Goal: Information Seeking & Learning: Learn about a topic

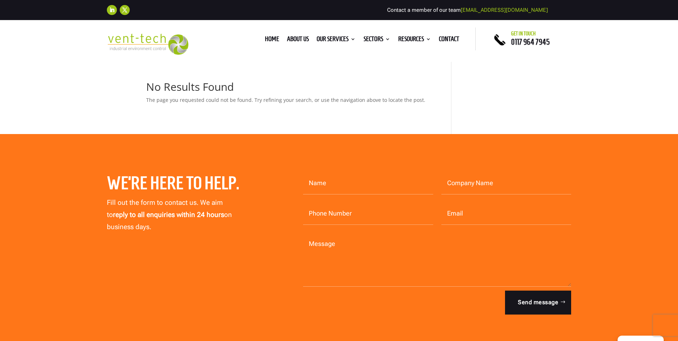
click at [261, 38] on li "Home" at bounding box center [272, 40] width 22 height 8
click at [265, 38] on link "Home" at bounding box center [272, 40] width 14 height 8
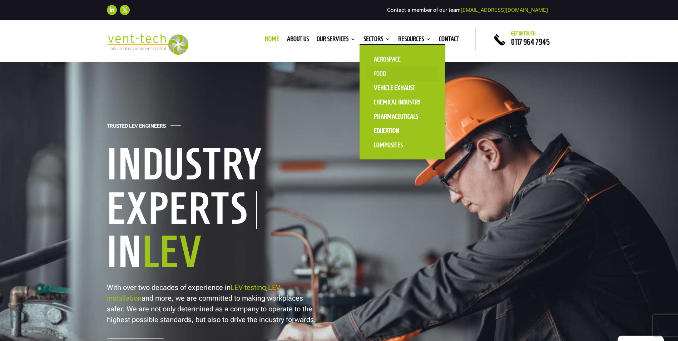
click at [384, 71] on link "Food" at bounding box center [402, 73] width 71 height 14
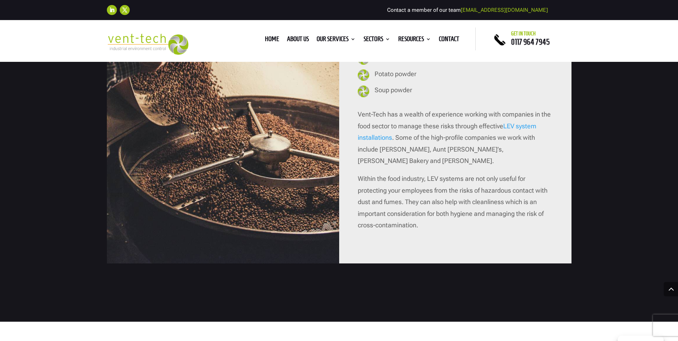
scroll to position [786, 0]
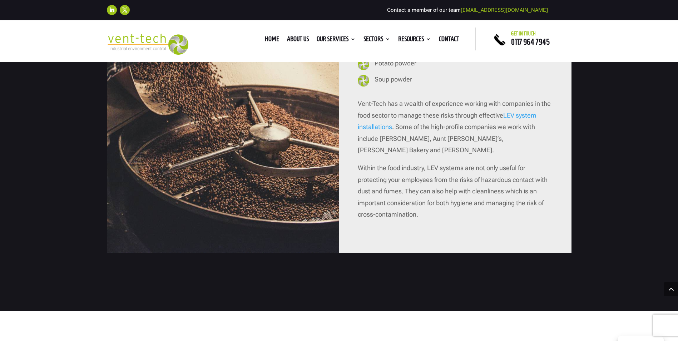
click at [518, 115] on link "LEV system installations" at bounding box center [447, 120] width 179 height 19
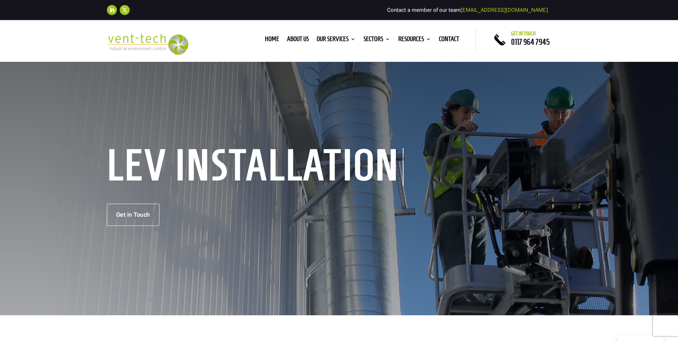
scroll to position [322, 0]
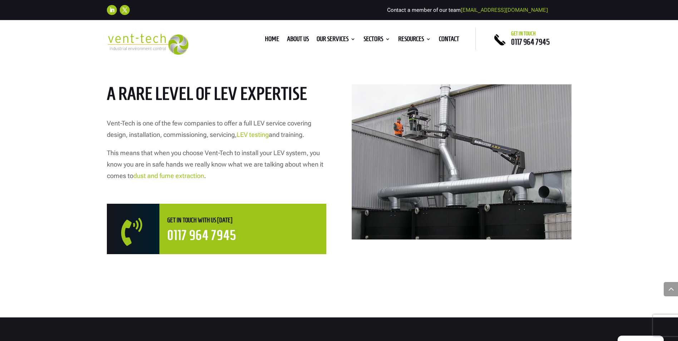
click at [175, 176] on link "dust and fume extraction" at bounding box center [168, 176] width 71 height 8
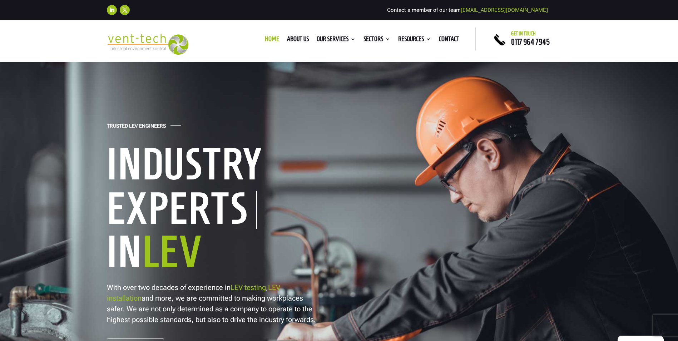
click at [287, 197] on div "Trusted LEV Engineers Industry Experts In LEV With over two decades of experien…" at bounding box center [339, 240] width 464 height 239
click at [248, 256] on h1 "In LEV" at bounding box center [218, 253] width 222 height 49
click at [242, 211] on h1 "Experts" at bounding box center [182, 210] width 150 height 38
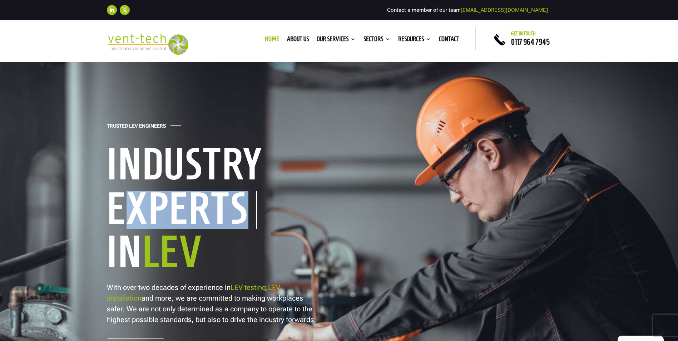
drag, startPoint x: 247, startPoint y: 206, endPoint x: 124, endPoint y: 199, distance: 122.4
click at [124, 199] on h1 "Experts" at bounding box center [182, 210] width 150 height 38
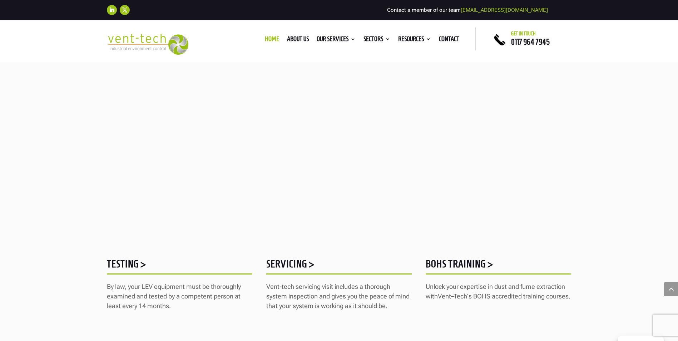
scroll to position [857, 0]
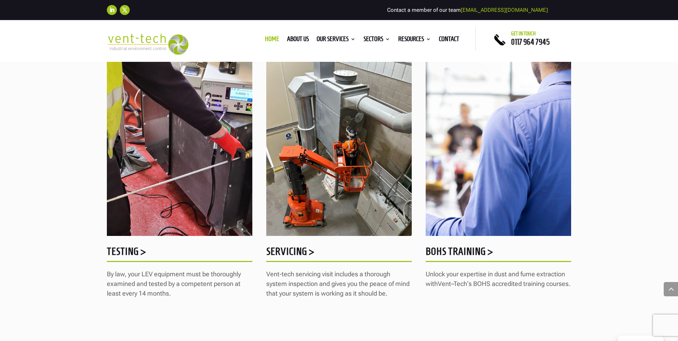
click at [130, 250] on h5 "Testing >" at bounding box center [179, 253] width 145 height 14
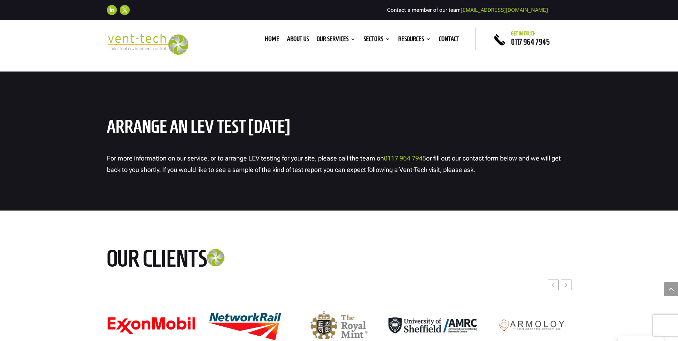
scroll to position [3180, 0]
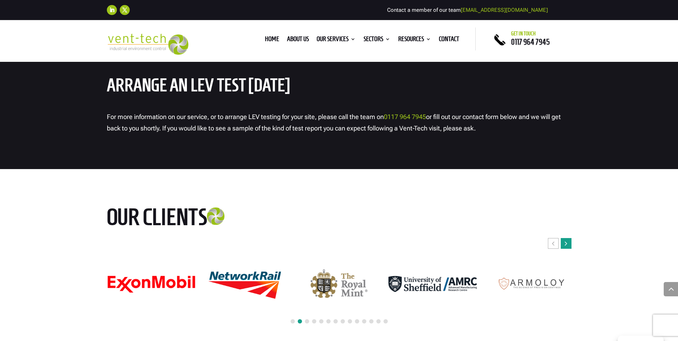
click at [568, 238] on div "Next slide" at bounding box center [566, 243] width 11 height 11
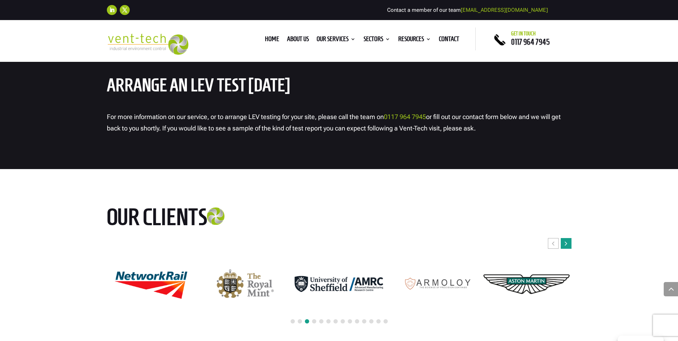
click at [568, 238] on div "Next slide" at bounding box center [566, 243] width 11 height 11
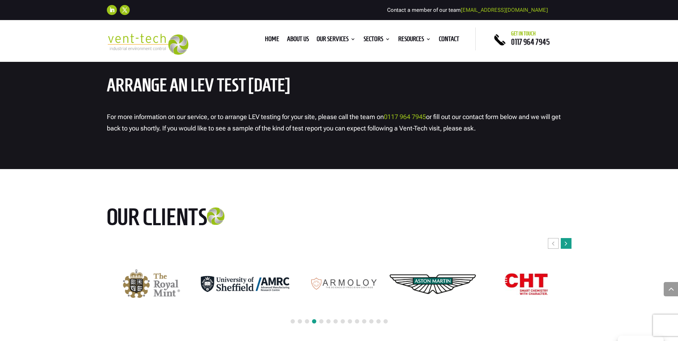
click at [568, 238] on div "Next slide" at bounding box center [566, 243] width 11 height 11
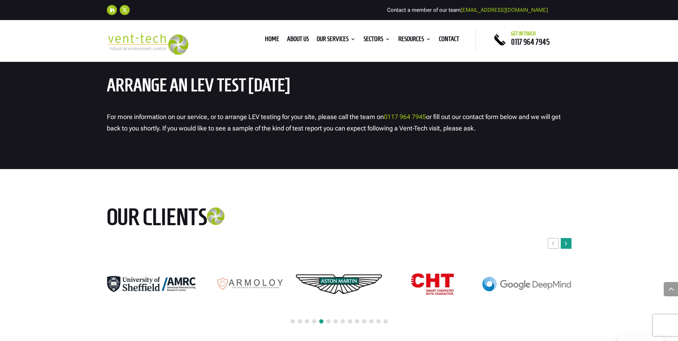
click at [568, 238] on div "Next slide" at bounding box center [566, 243] width 11 height 11
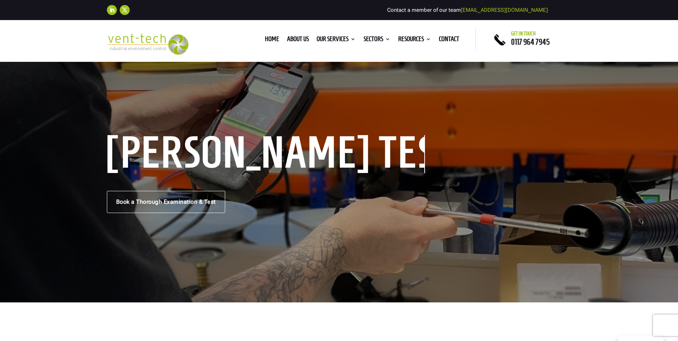
scroll to position [0, 0]
